Goal: Obtain resource: Obtain resource

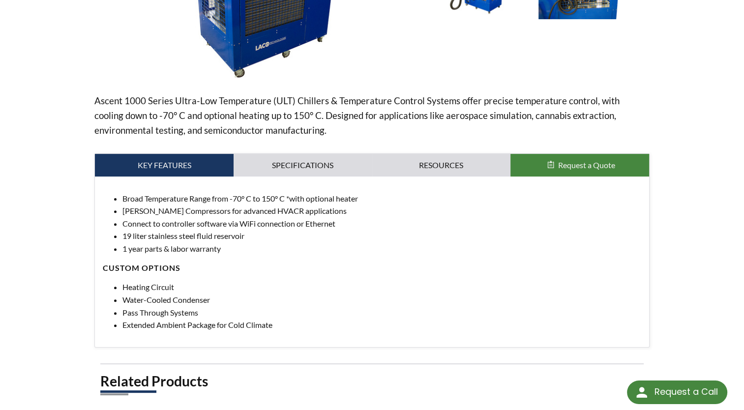
scroll to position [254, 0]
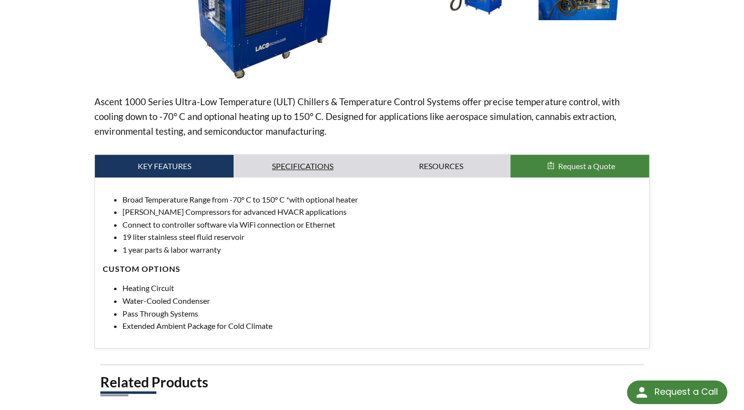
click at [310, 169] on link "Specifications" at bounding box center [302, 166] width 139 height 23
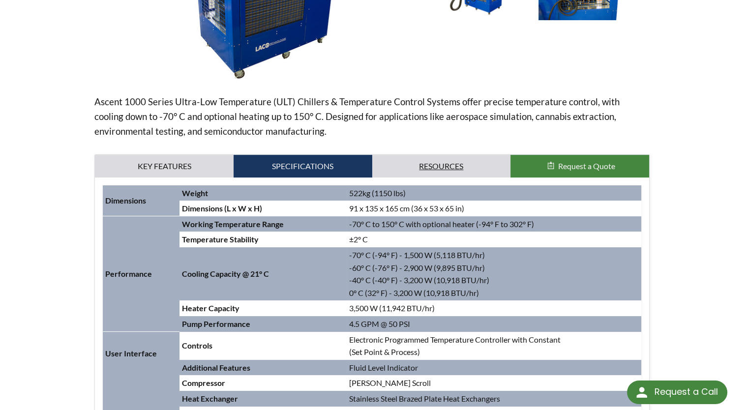
click at [429, 166] on link "Resources" at bounding box center [441, 166] width 139 height 23
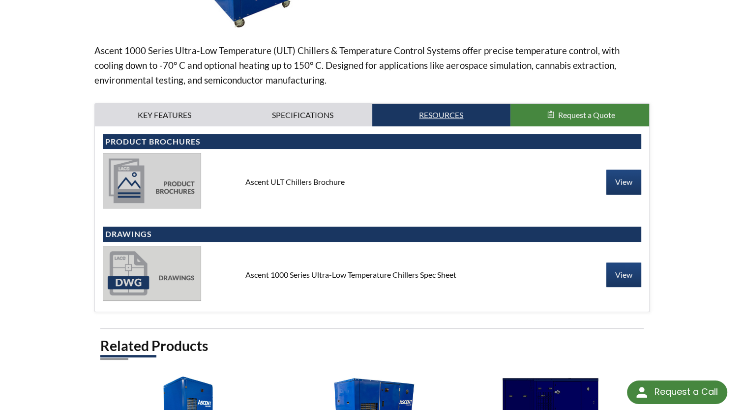
scroll to position [305, 0]
click at [625, 270] on link "View" at bounding box center [623, 274] width 35 height 25
click at [291, 115] on link "Specifications" at bounding box center [302, 115] width 139 height 23
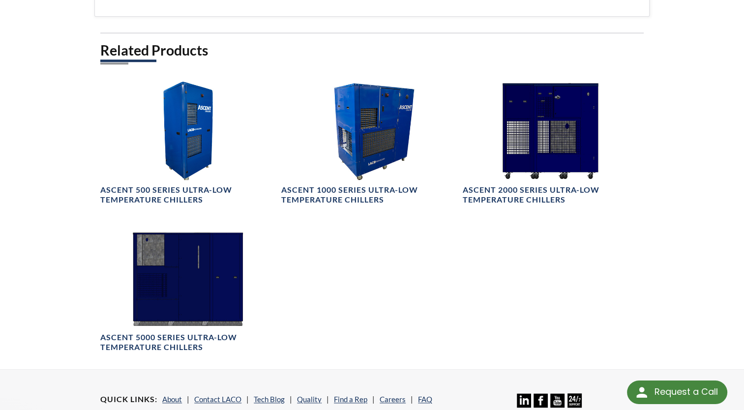
scroll to position [1036, 0]
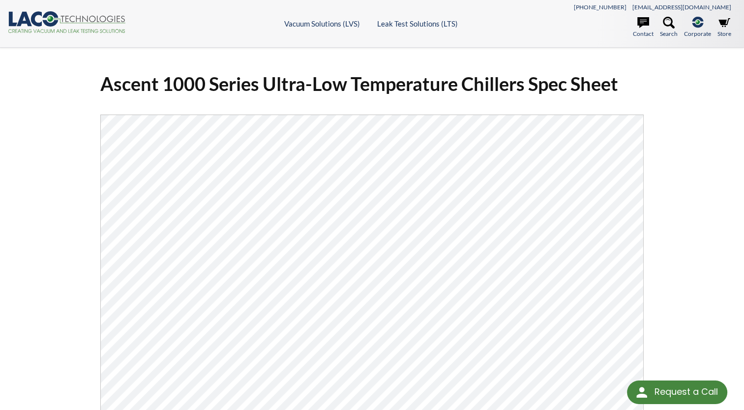
select select "Language Translate Widget"
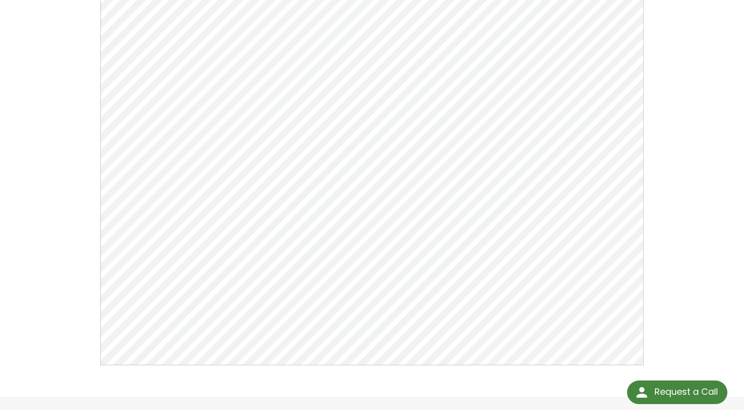
scroll to position [167, 0]
